Goal: Task Accomplishment & Management: Manage account settings

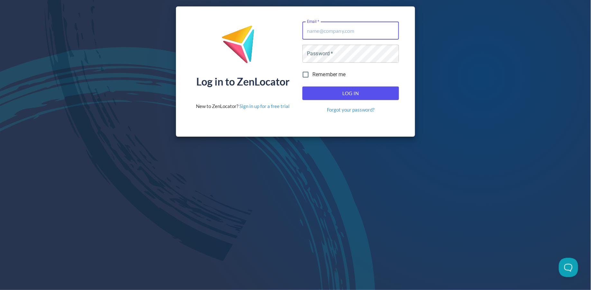
type input "laura@cleverific.com"
click at [336, 99] on button "Log In" at bounding box center [350, 94] width 96 height 14
type input "[PERSON_NAME][EMAIL_ADDRESS][DOMAIN_NAME]"
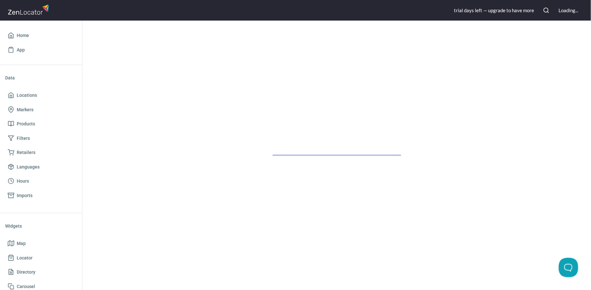
click at [343, 96] on div at bounding box center [336, 155] width 508 height 269
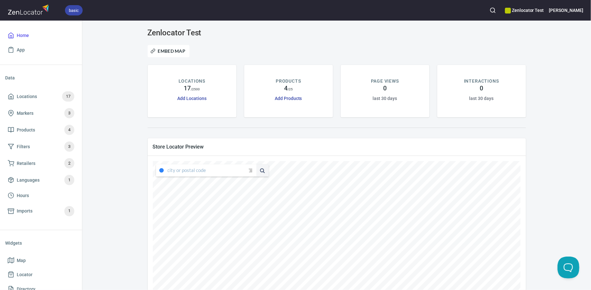
click at [570, 269] on button "Open Beacon popover" at bounding box center [566, 266] width 19 height 19
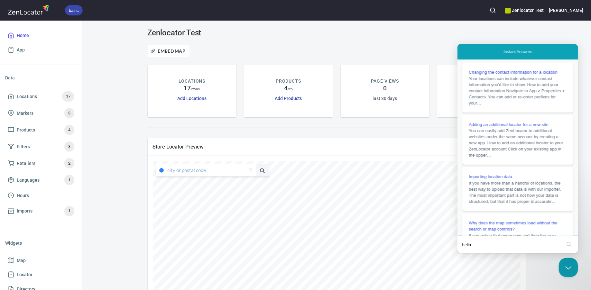
type input "hello"
click at [446, 41] on div "Embed Map" at bounding box center [337, 51] width 386 height 20
click at [569, 266] on button "Close Beacon popover" at bounding box center [566, 266] width 19 height 19
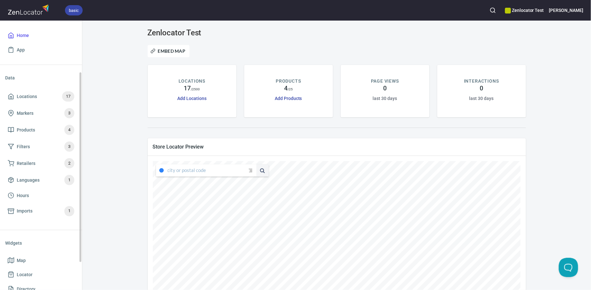
scroll to position [114, 0]
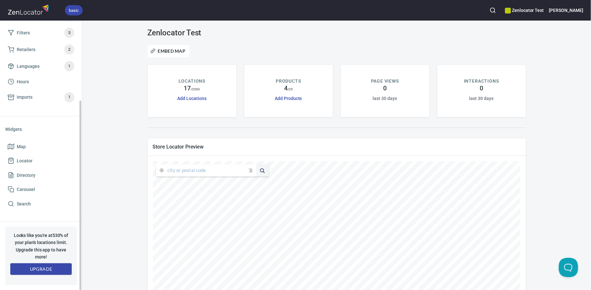
click at [49, 270] on span "Upgrade" at bounding box center [40, 269] width 51 height 8
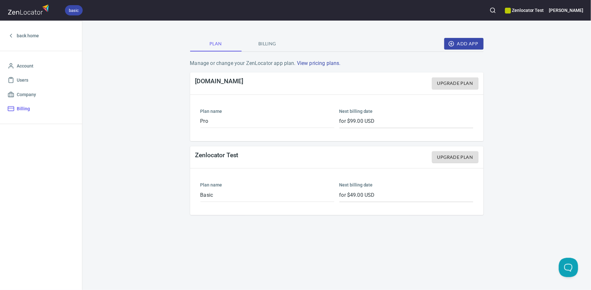
click at [543, 14] on div "Zenlocator Test" at bounding box center [524, 10] width 39 height 14
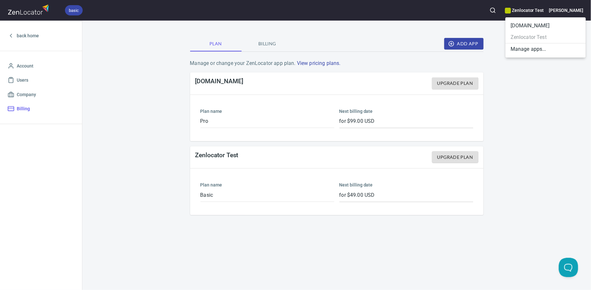
click at [537, 27] on li "cleverific.com" at bounding box center [545, 26] width 80 height 12
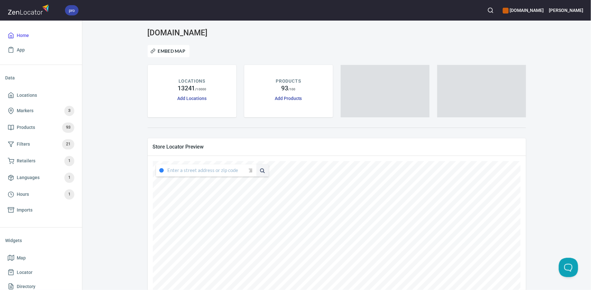
type input "5539 San Patricio Drive, California, United States"
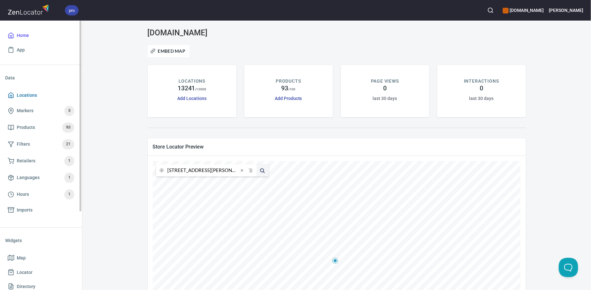
click at [42, 92] on span "Locations" at bounding box center [41, 95] width 67 height 8
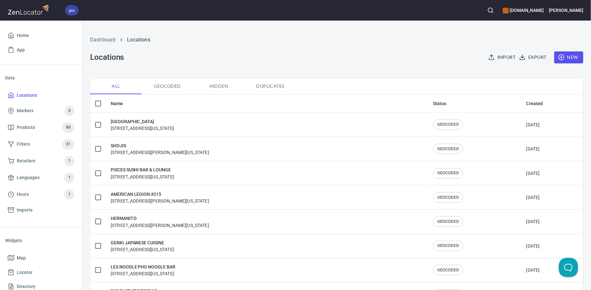
click at [98, 105] on input "checkbox" at bounding box center [98, 104] width 14 height 14
checkbox input "true"
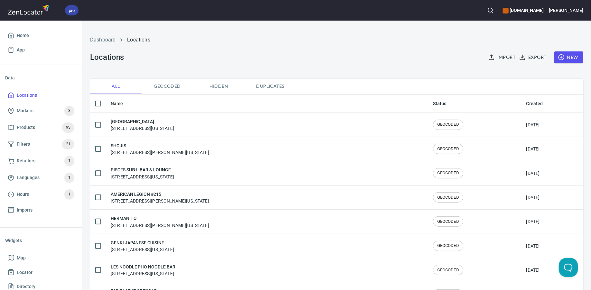
checkbox input "true"
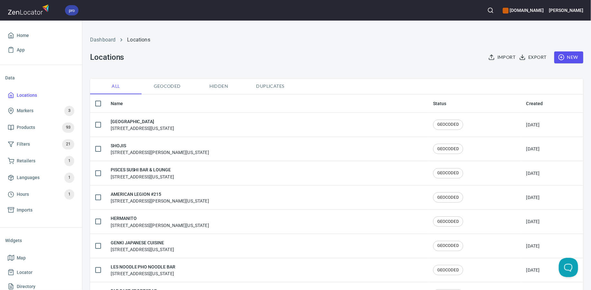
checkbox input "true"
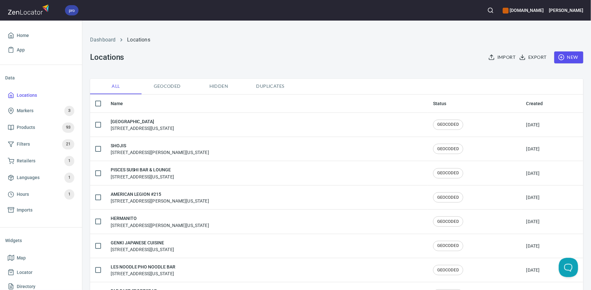
checkbox input "true"
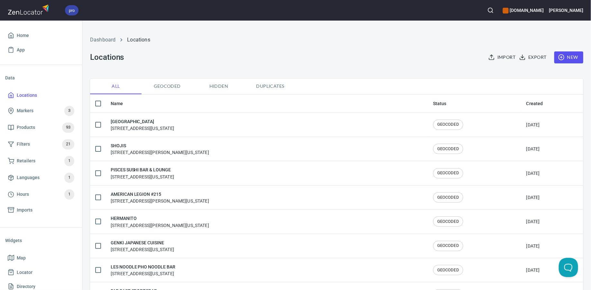
checkbox input "true"
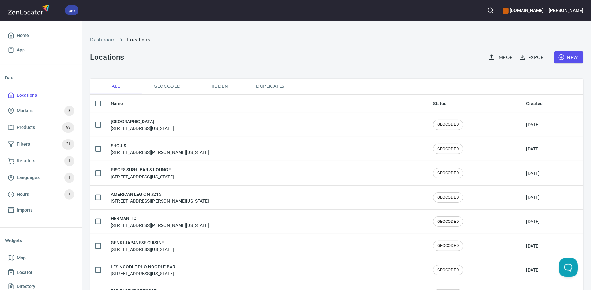
checkbox input "true"
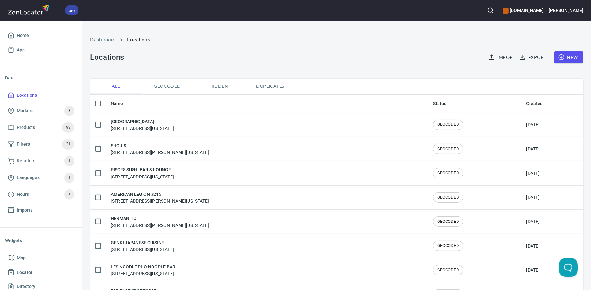
checkbox input "true"
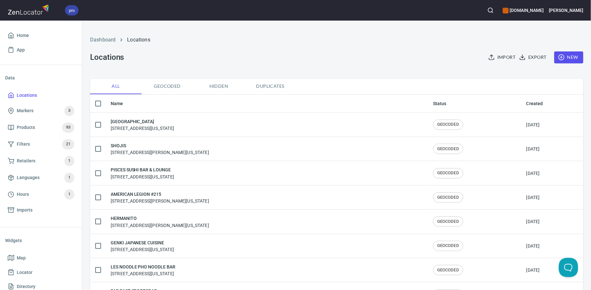
checkbox input "true"
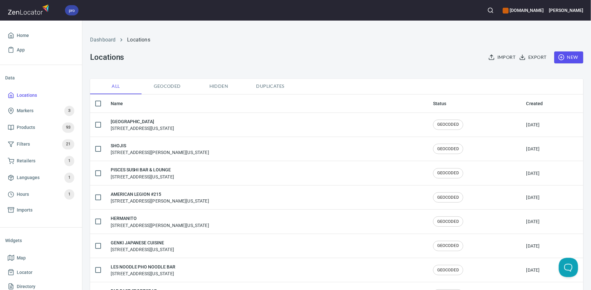
checkbox input "true"
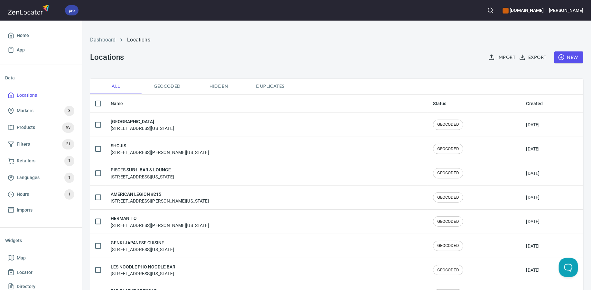
checkbox input "true"
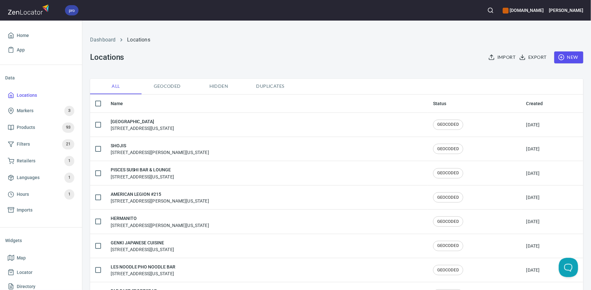
checkbox input "true"
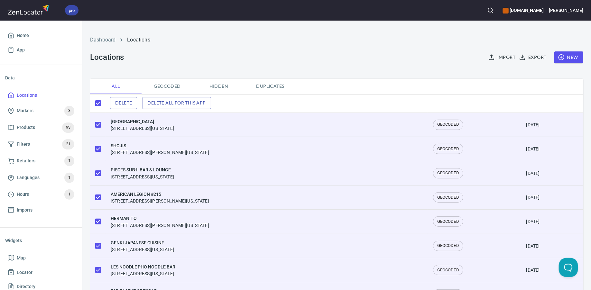
click at [270, 84] on span "Duplicates" at bounding box center [270, 86] width 44 height 8
checkbox input "false"
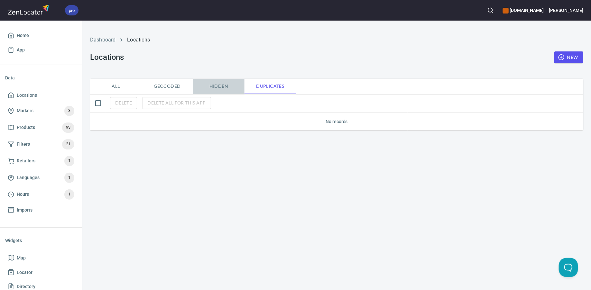
click at [207, 86] on span "Hidden" at bounding box center [219, 86] width 44 height 8
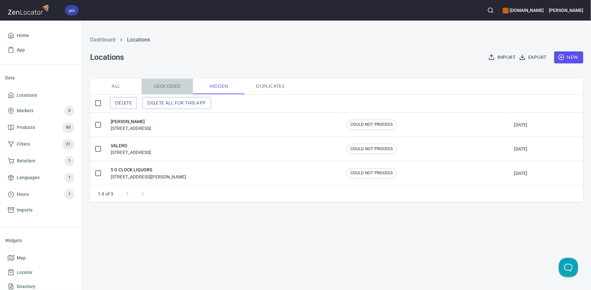
click at [175, 87] on span "Geocoded" at bounding box center [167, 86] width 44 height 8
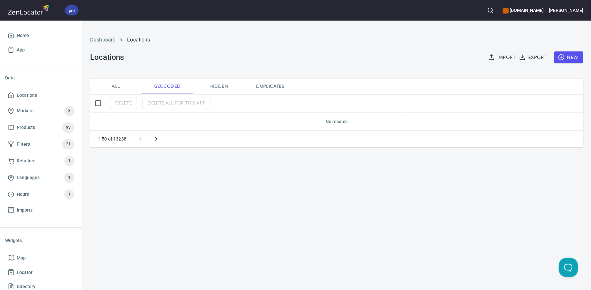
checkbox input "true"
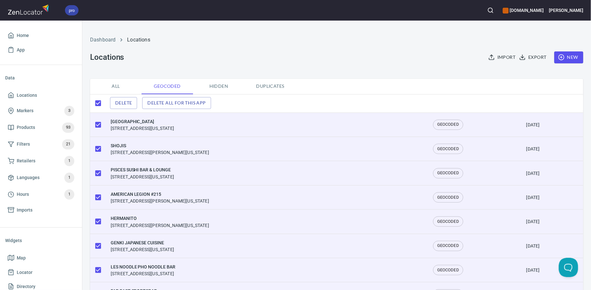
click at [130, 109] on div "Delete Delete all for this app" at bounding box center [336, 103] width 493 height 14
click at [130, 104] on span "Delete" at bounding box center [123, 103] width 17 height 8
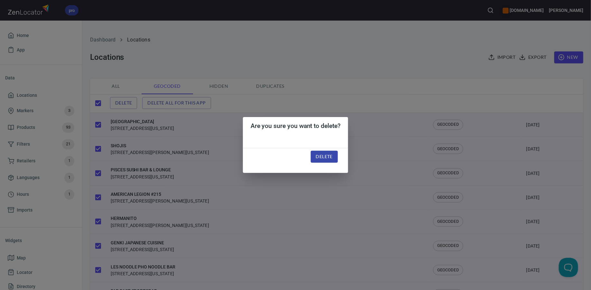
click at [336, 159] on button "Delete" at bounding box center [324, 157] width 27 height 12
checkbox input "false"
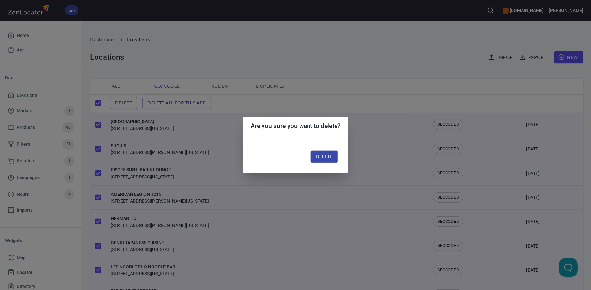
checkbox input "false"
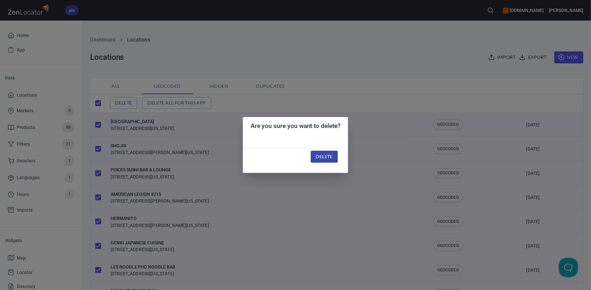
checkbox input "false"
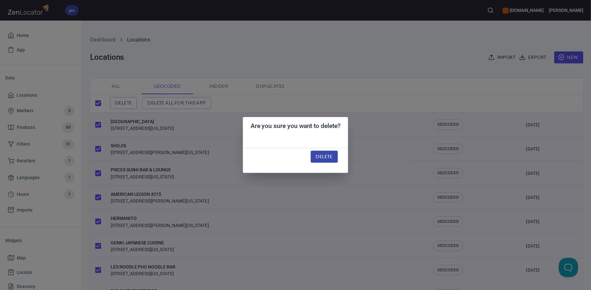
checkbox input "false"
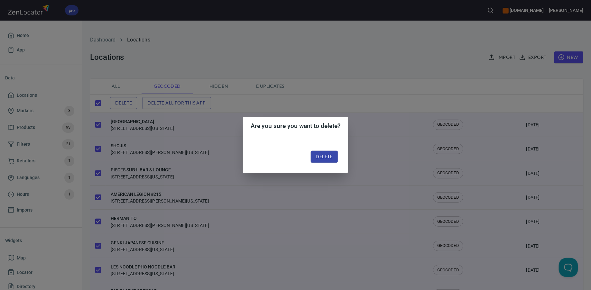
checkbox input "false"
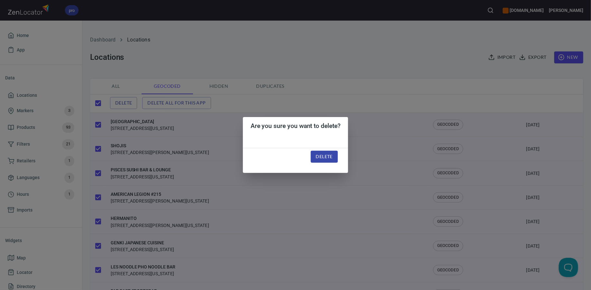
checkbox input "false"
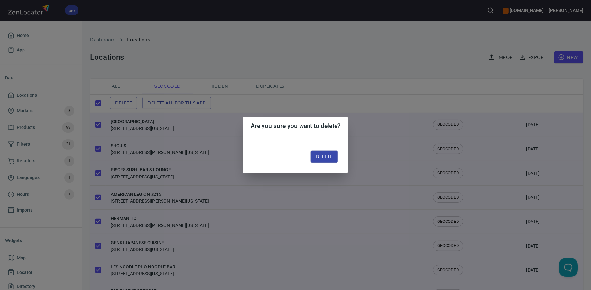
checkbox input "false"
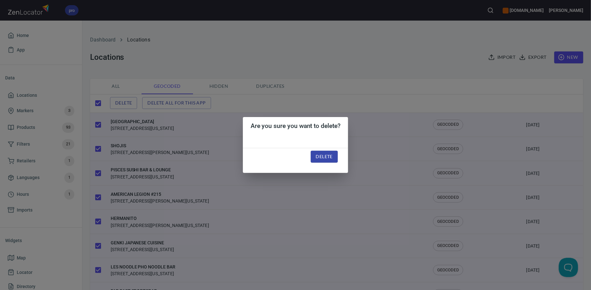
checkbox input "false"
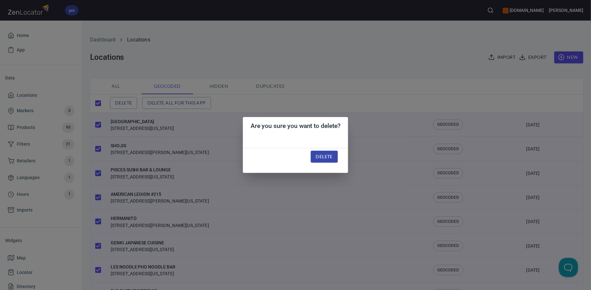
checkbox input "false"
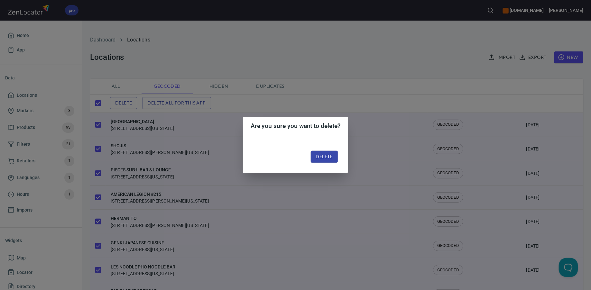
checkbox input "false"
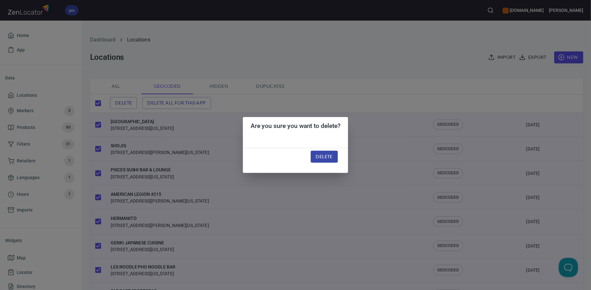
checkbox input "false"
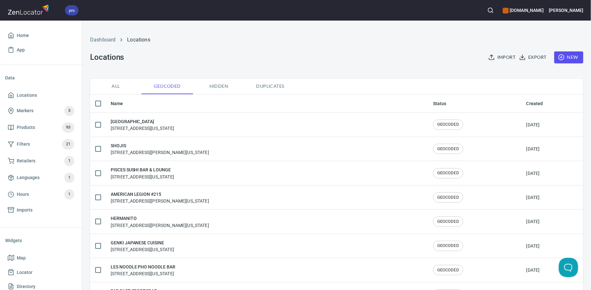
checkbox input "true"
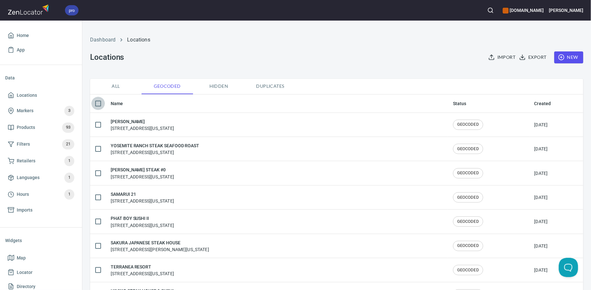
click at [98, 104] on input "checkbox" at bounding box center [98, 104] width 14 height 14
checkbox input "true"
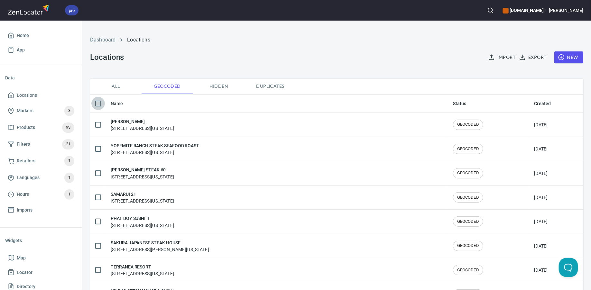
checkbox input "true"
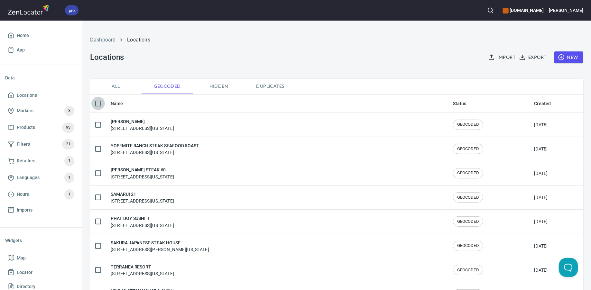
checkbox input "true"
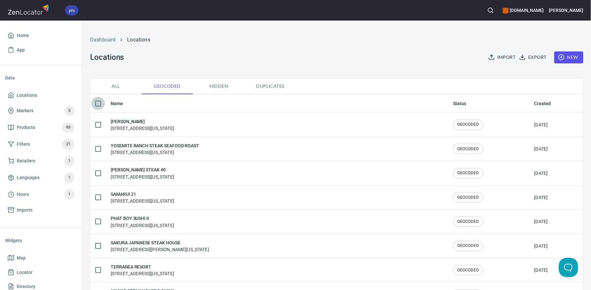
checkbox input "true"
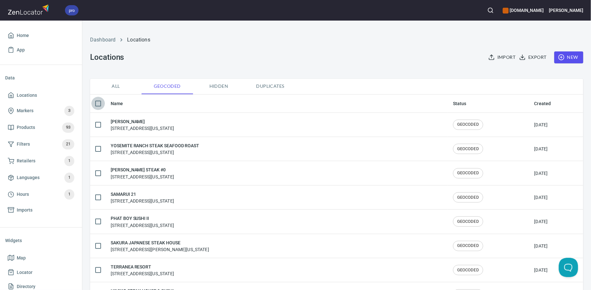
checkbox input "true"
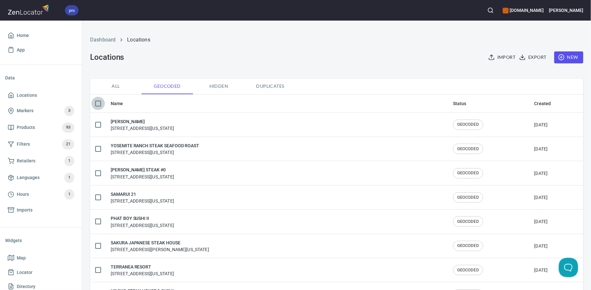
checkbox input "true"
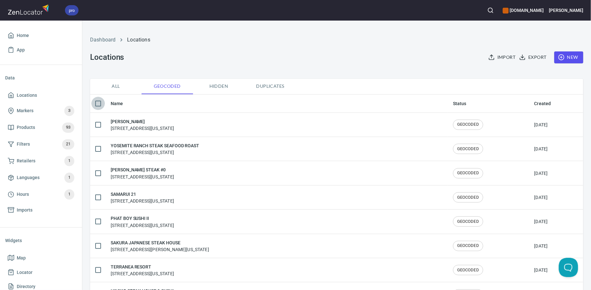
checkbox input "true"
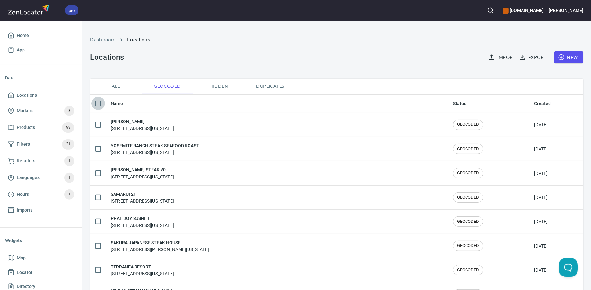
checkbox input "true"
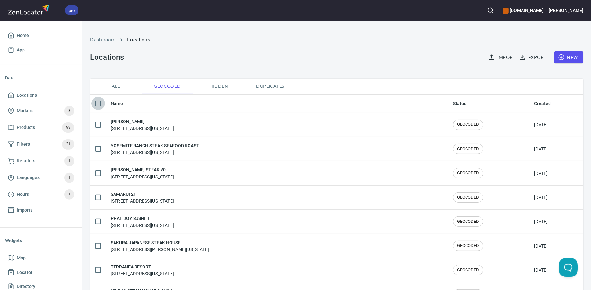
checkbox input "true"
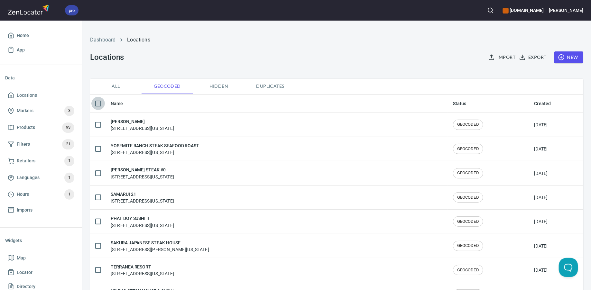
checkbox input "true"
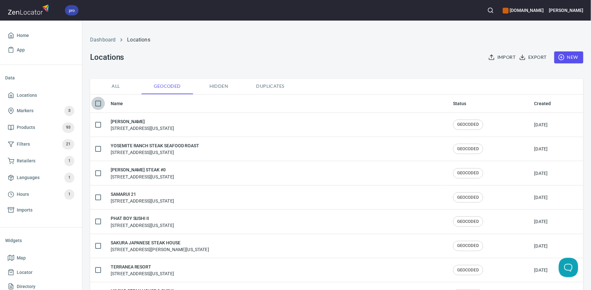
checkbox input "true"
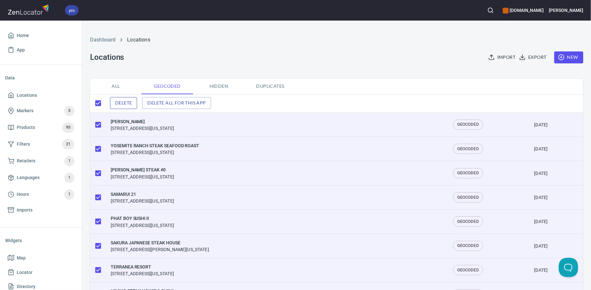
click at [117, 101] on span "Delete" at bounding box center [123, 103] width 17 height 8
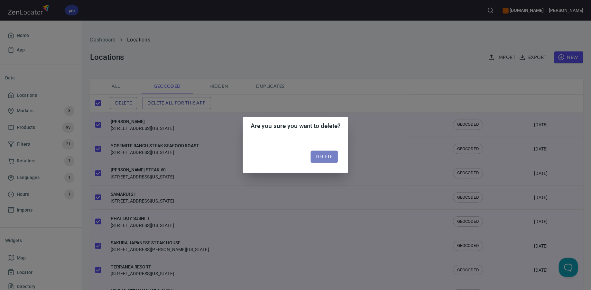
click at [321, 158] on span "Delete" at bounding box center [324, 157] width 17 height 8
checkbox input "false"
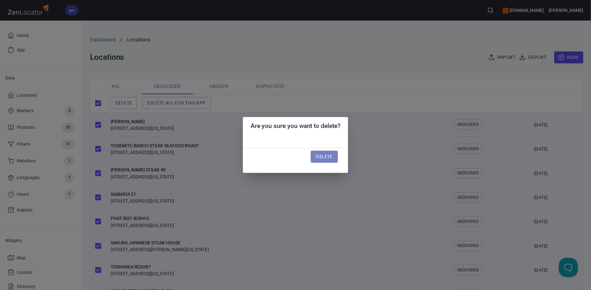
checkbox input "false"
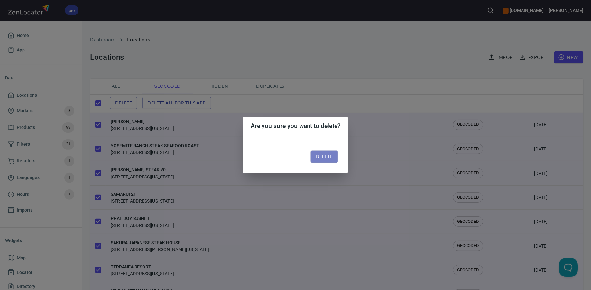
checkbox input "false"
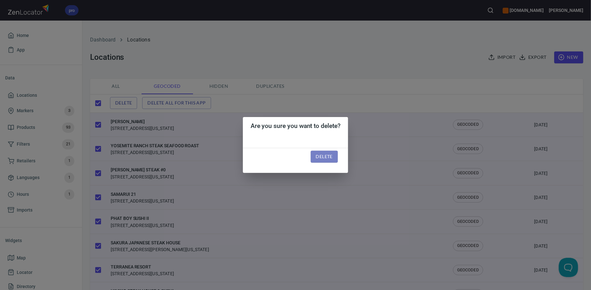
checkbox input "false"
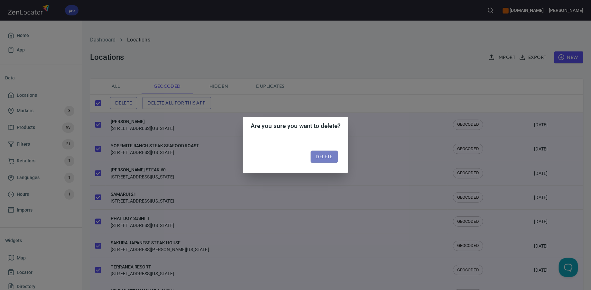
checkbox input "false"
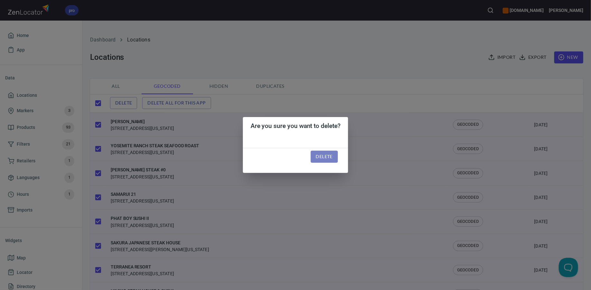
checkbox input "false"
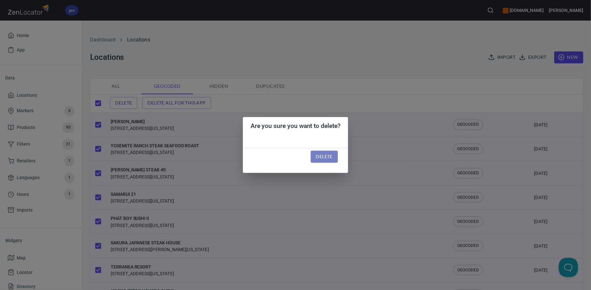
checkbox input "false"
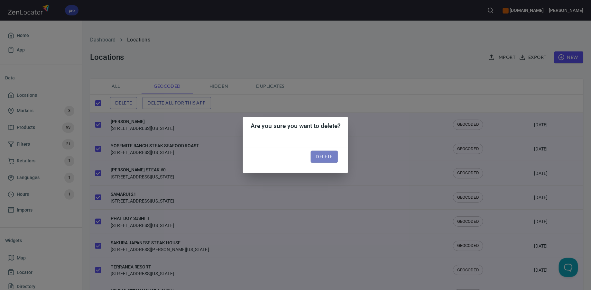
checkbox input "false"
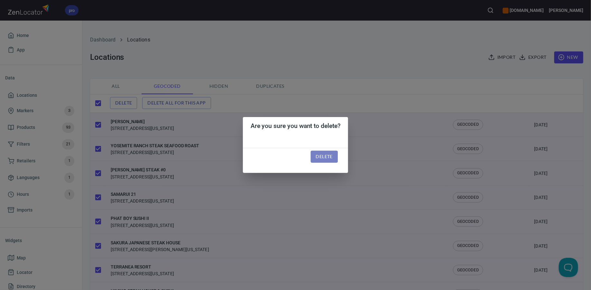
checkbox input "false"
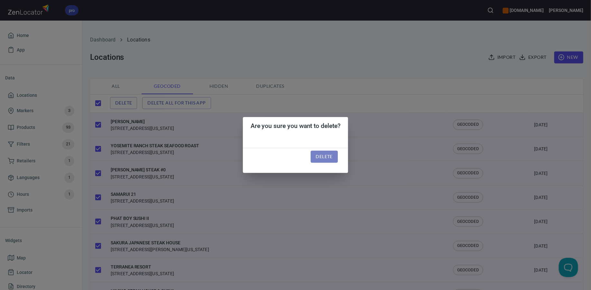
checkbox input "false"
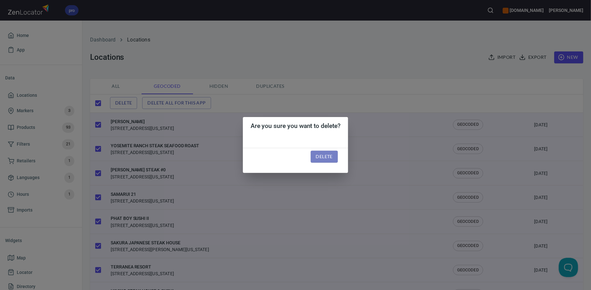
checkbox input "false"
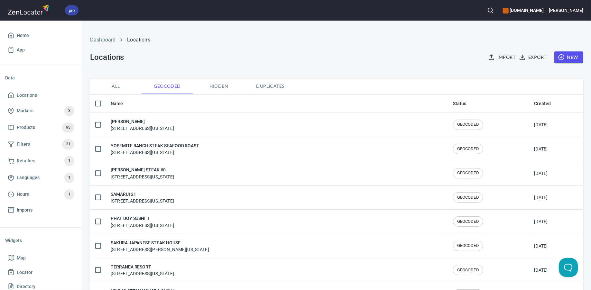
checkbox input "true"
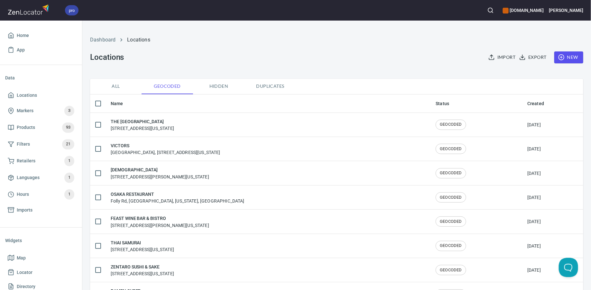
checkbox input "false"
click at [577, 10] on h6 "[PERSON_NAME]" at bounding box center [566, 10] width 34 height 7
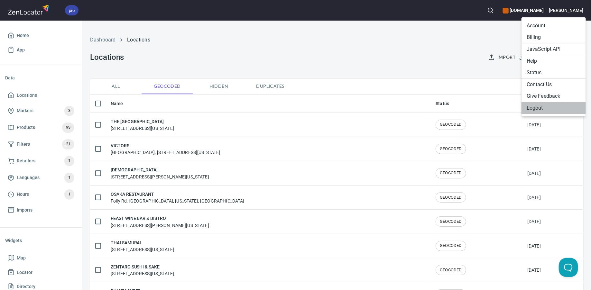
click at [545, 105] on li "Logout" at bounding box center [553, 108] width 64 height 12
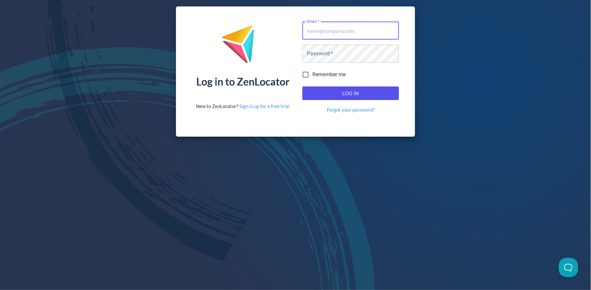
click at [464, 141] on div "Log in to ZenLocator New to ZenLocator? Sign in up for a free trial Email   * E…" at bounding box center [295, 71] width 591 height 143
click at [256, 108] on link "Sign in up for a free trial" at bounding box center [264, 106] width 50 height 6
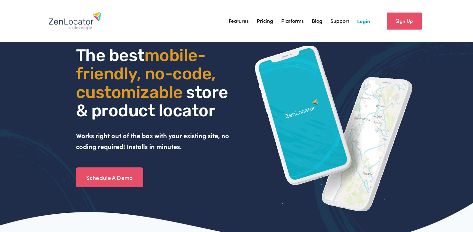
click at [408, 21] on link "Sign Up" at bounding box center [404, 21] width 35 height 17
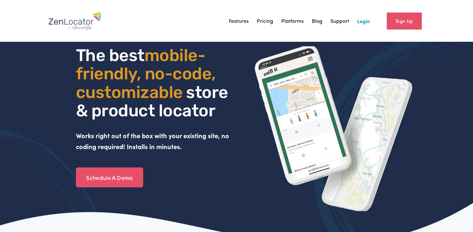
click at [400, 22] on link "Sign Up" at bounding box center [404, 21] width 35 height 17
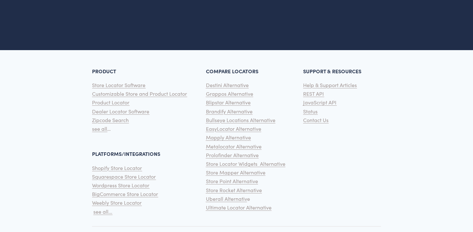
scroll to position [1628, 0]
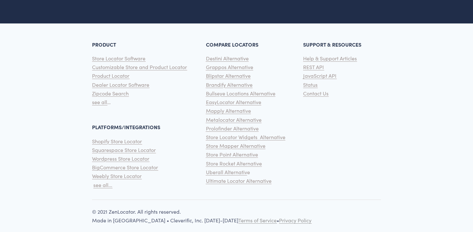
click at [310, 90] on span "Contact Us" at bounding box center [315, 93] width 25 height 7
